Goal: Communication & Community: Ask a question

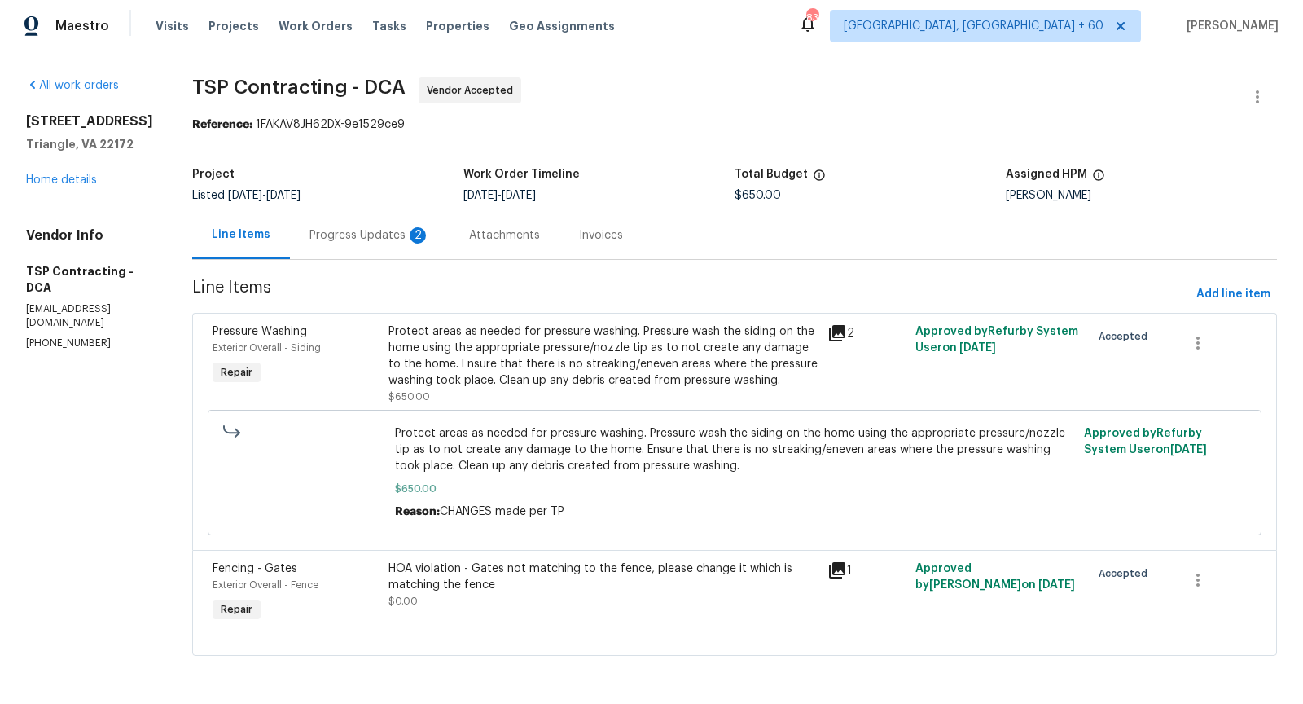
click at [376, 252] on div "Progress Updates 2" at bounding box center [370, 235] width 160 height 48
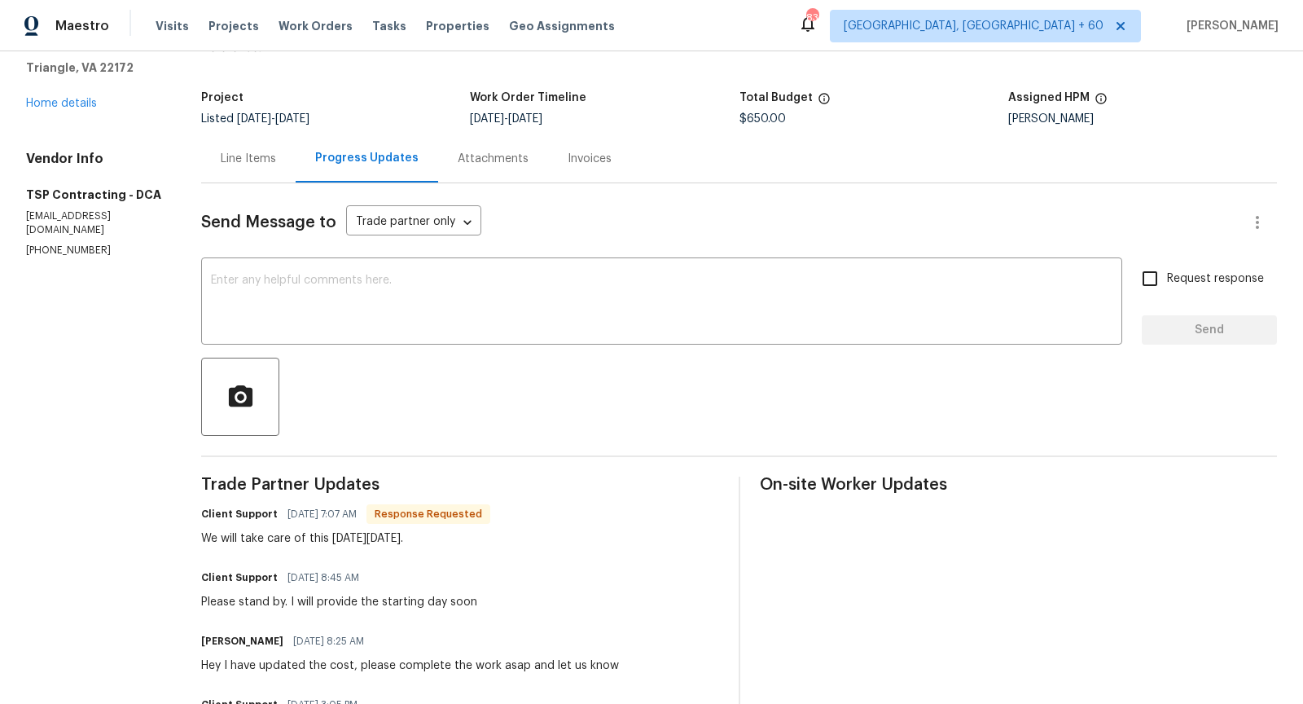
scroll to position [61, 0]
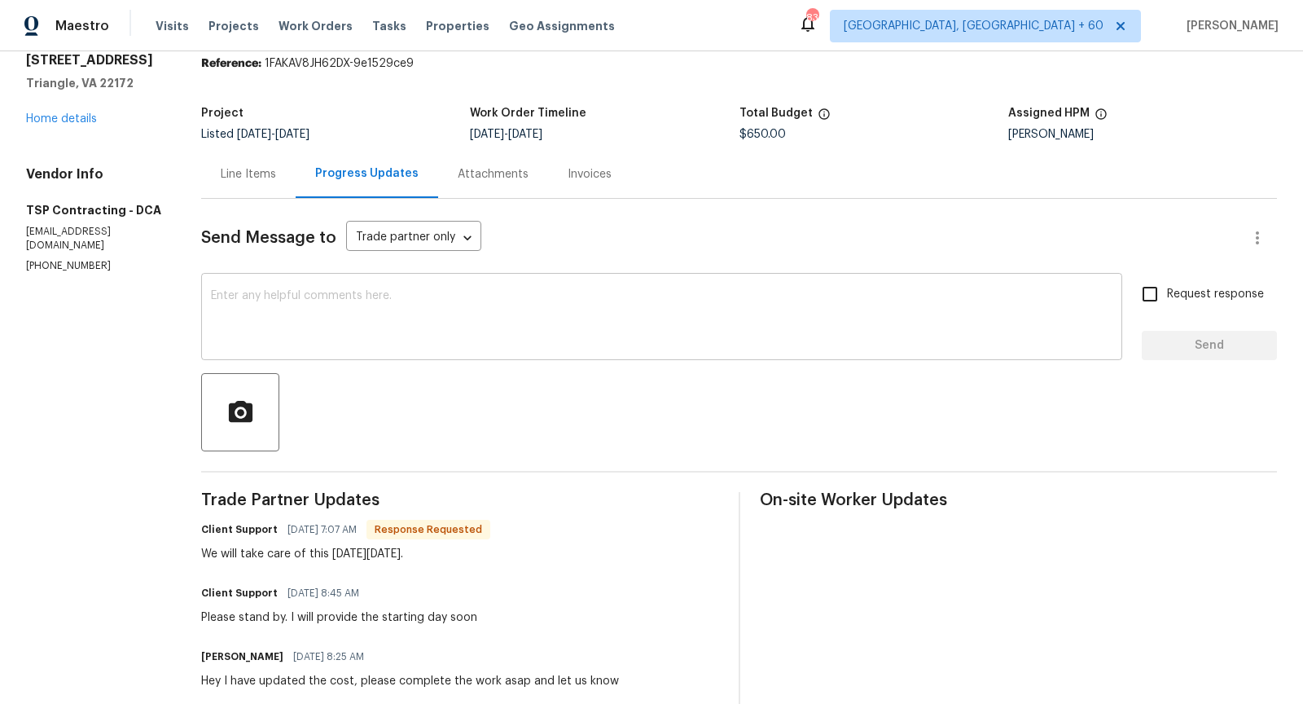
click at [385, 332] on textarea at bounding box center [662, 318] width 902 height 57
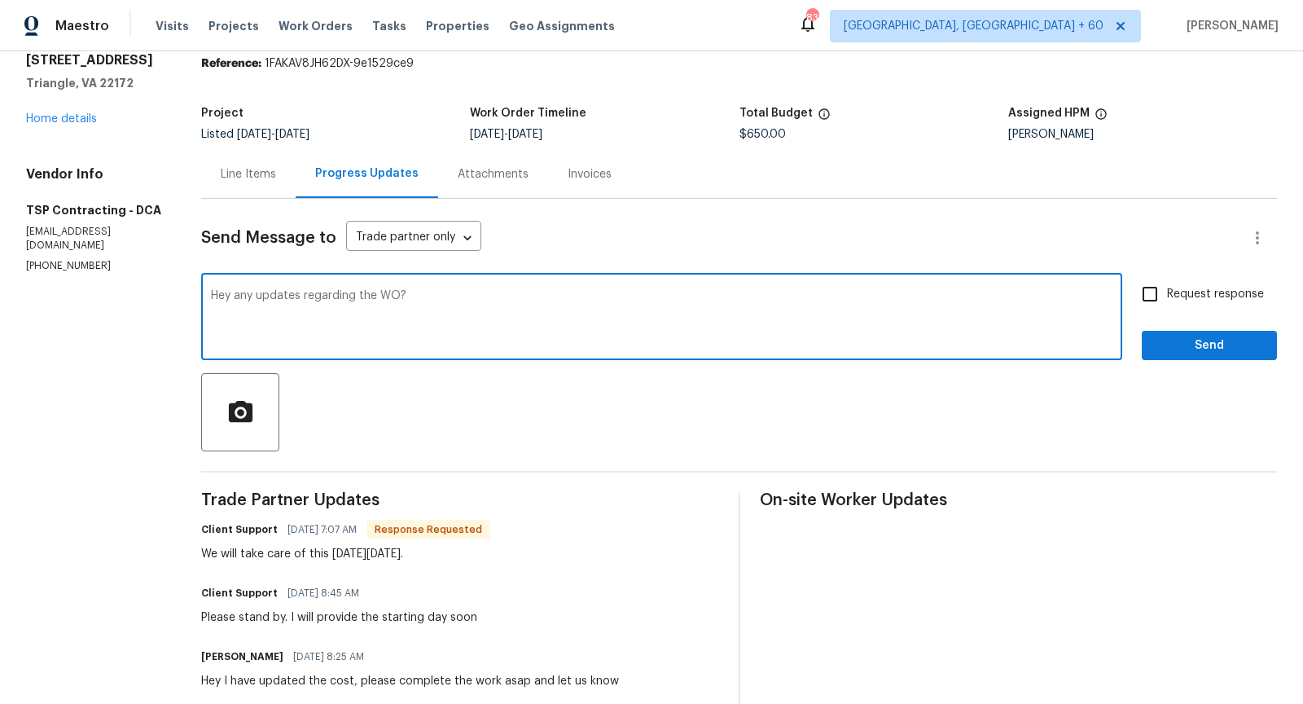
type textarea "Hey any updates regarding the WO?"
click at [1156, 287] on input "Request response" at bounding box center [1150, 294] width 34 height 34
checkbox input "true"
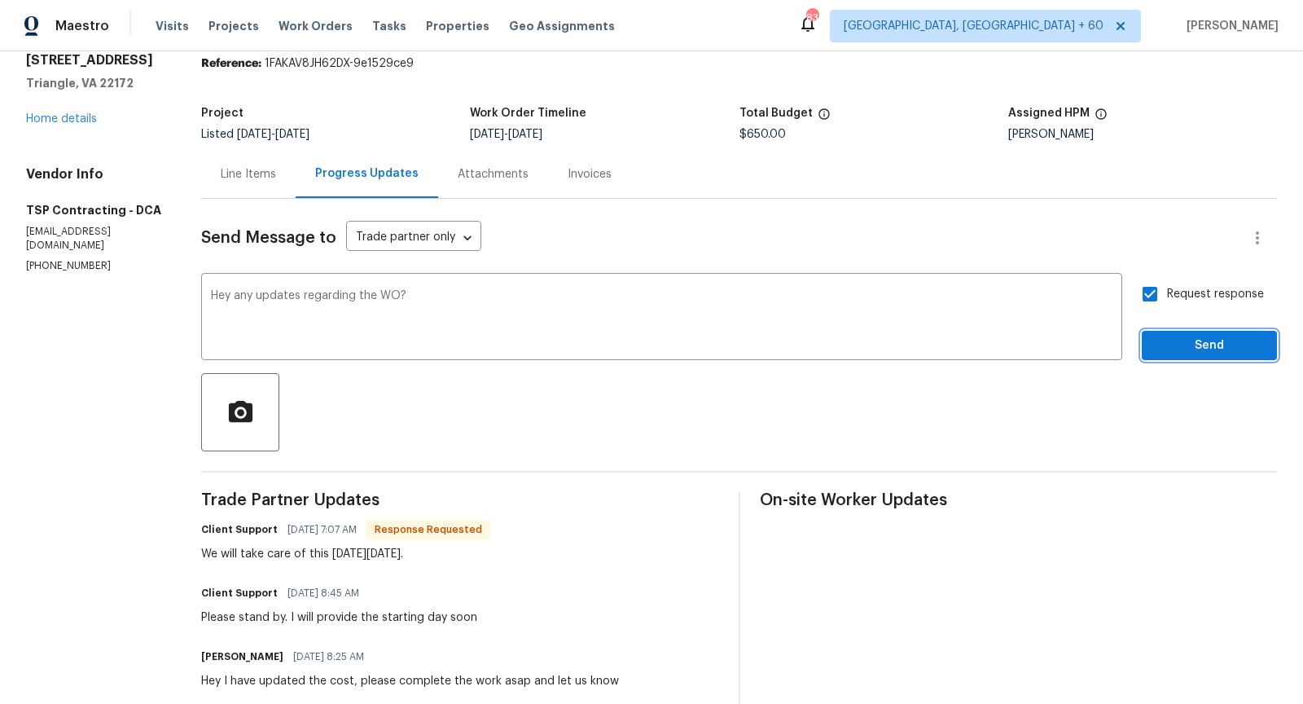
click at [1180, 331] on button "Send" at bounding box center [1209, 346] width 135 height 30
